Goal: Task Accomplishment & Management: Manage account settings

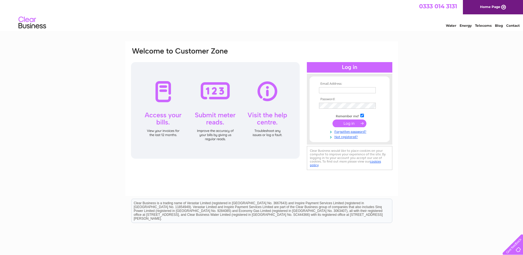
click at [364, 90] on input "text" at bounding box center [347, 90] width 57 height 6
type input "finance@d8.uk"
click at [357, 123] on input "submit" at bounding box center [349, 124] width 34 height 8
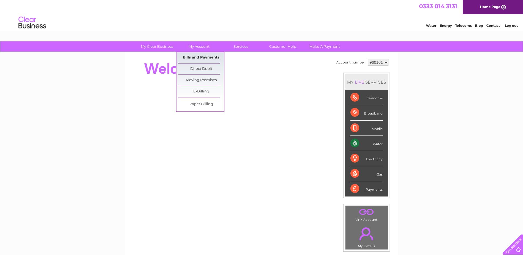
click at [203, 58] on link "Bills and Payments" at bounding box center [200, 57] width 45 height 11
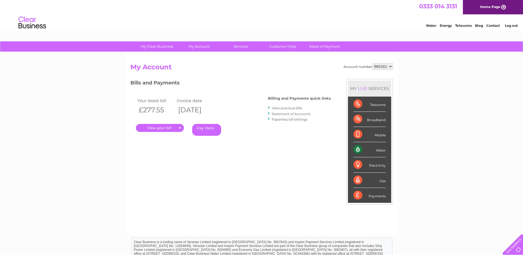
click at [289, 113] on link "Statement of Accounts" at bounding box center [291, 114] width 39 height 4
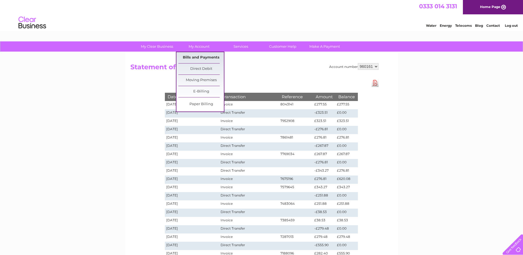
click at [200, 53] on link "Bills and Payments" at bounding box center [200, 57] width 45 height 11
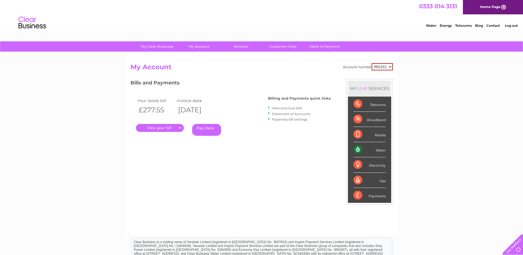
click at [160, 128] on link "." at bounding box center [160, 128] width 48 height 8
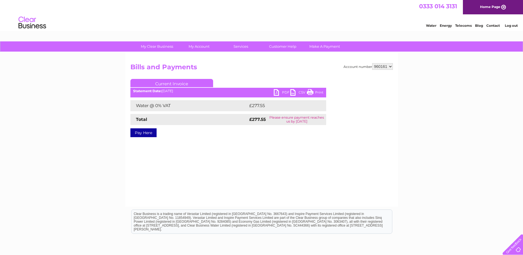
click at [278, 91] on link "PDF" at bounding box center [282, 93] width 17 height 8
